Goal: Navigation & Orientation: Find specific page/section

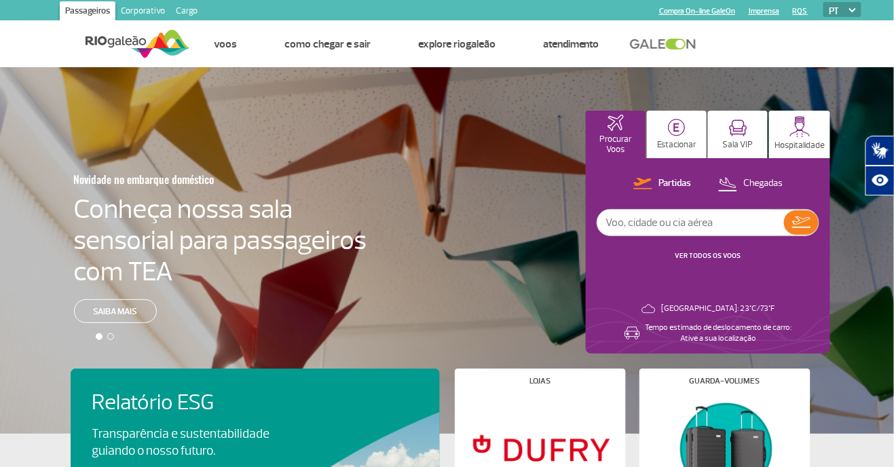
click at [190, 10] on link "Cargo" at bounding box center [186, 12] width 33 height 22
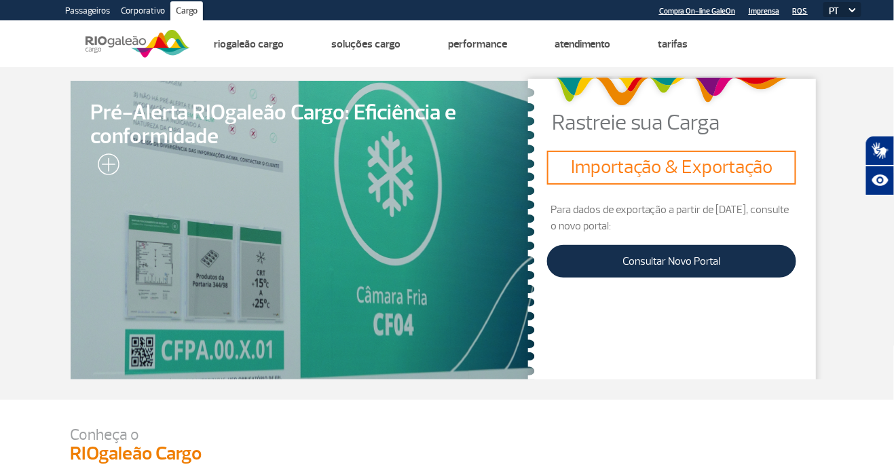
click at [138, 14] on link "Corporativo" at bounding box center [142, 12] width 55 height 22
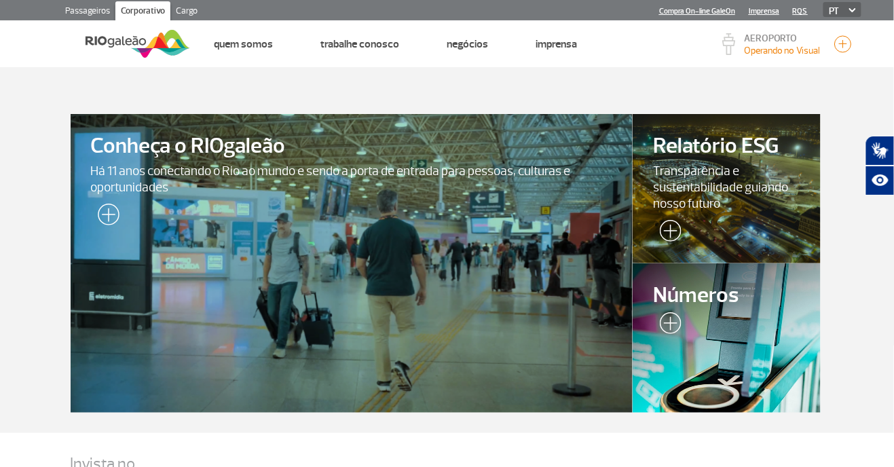
click at [187, 6] on link "Cargo" at bounding box center [186, 12] width 33 height 22
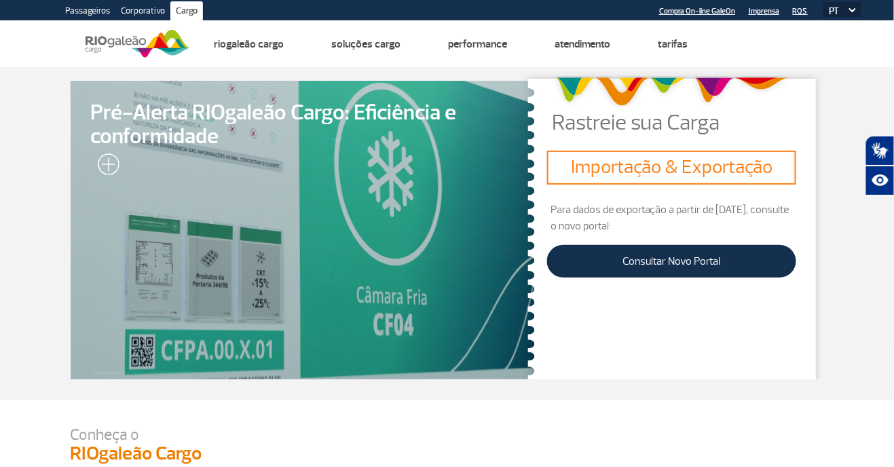
click at [139, 7] on link "Corporativo" at bounding box center [142, 12] width 55 height 22
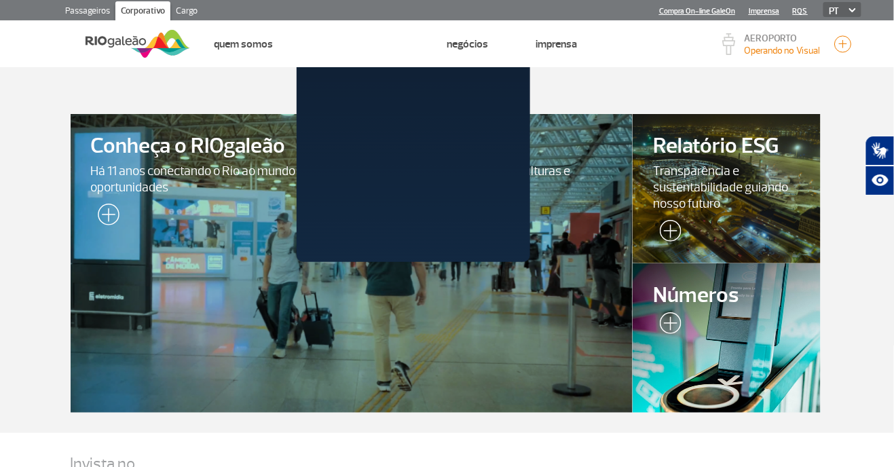
click at [376, 45] on link "Trabalhe Conosco" at bounding box center [359, 44] width 79 height 14
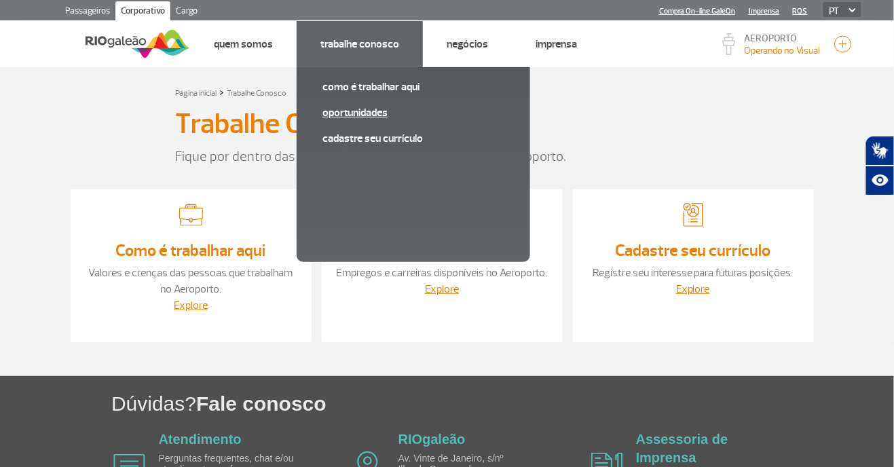
click at [375, 113] on link "Oportunidades" at bounding box center [413, 112] width 182 height 15
